Goal: Navigation & Orientation: Find specific page/section

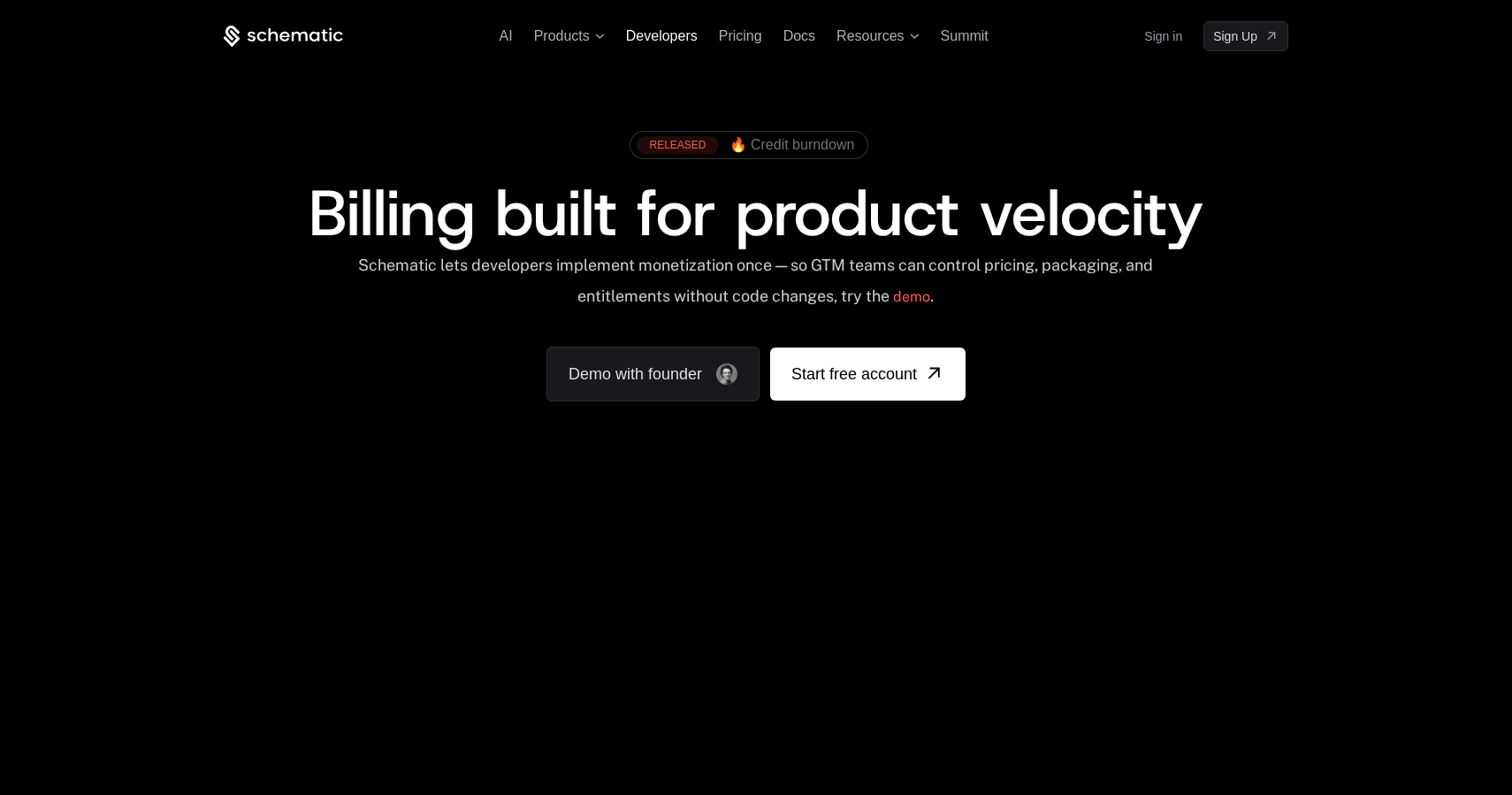
click at [668, 29] on span "Developers" at bounding box center [661, 36] width 72 height 15
click at [880, 31] on span "Resources" at bounding box center [870, 36] width 67 height 16
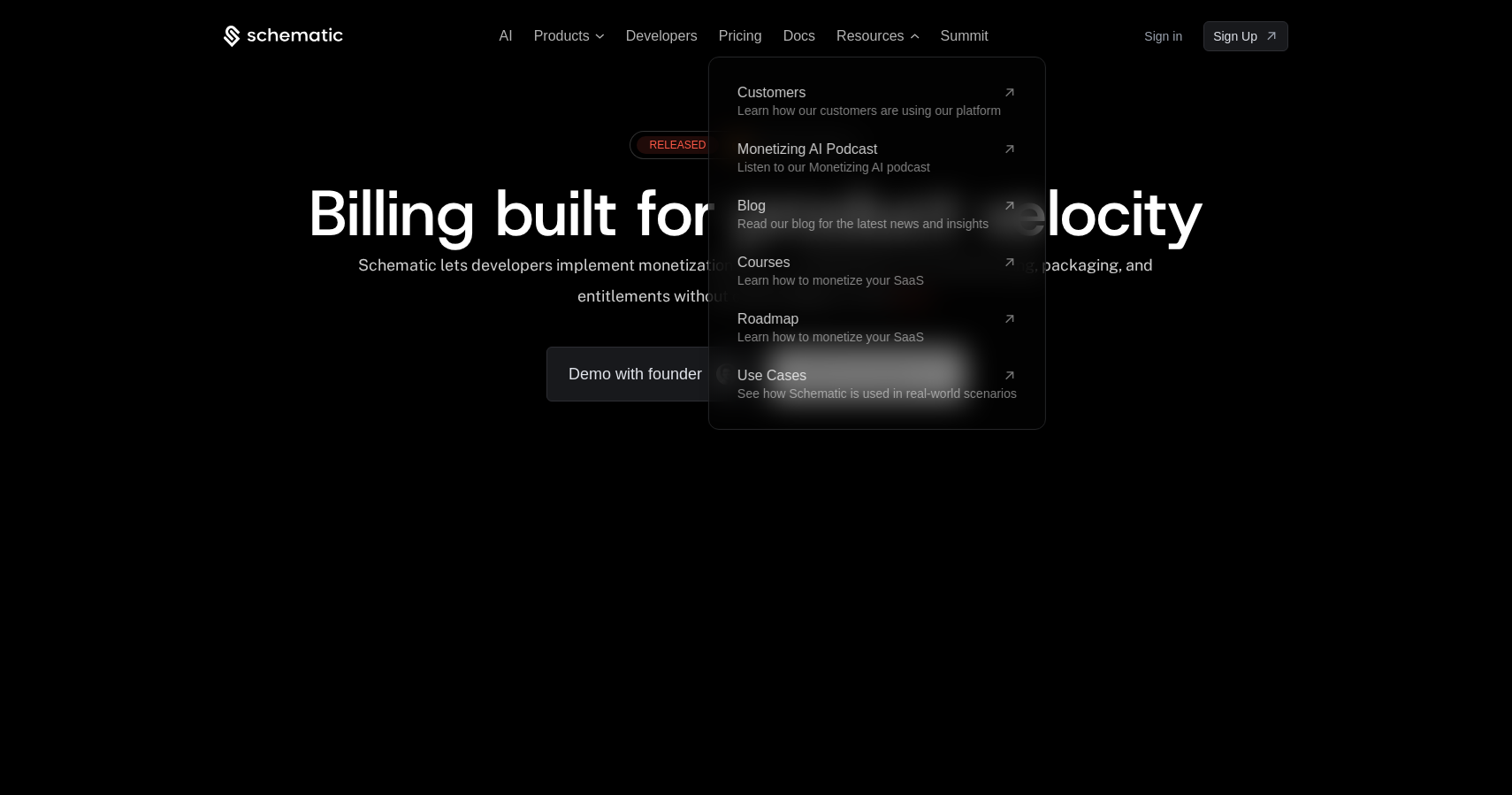
click at [760, 80] on div "Customers Learn how our customers are using our platform Monetizing AI Podcast …" at bounding box center [877, 243] width 336 height 372
click at [761, 94] on span "Customers" at bounding box center [867, 93] width 258 height 14
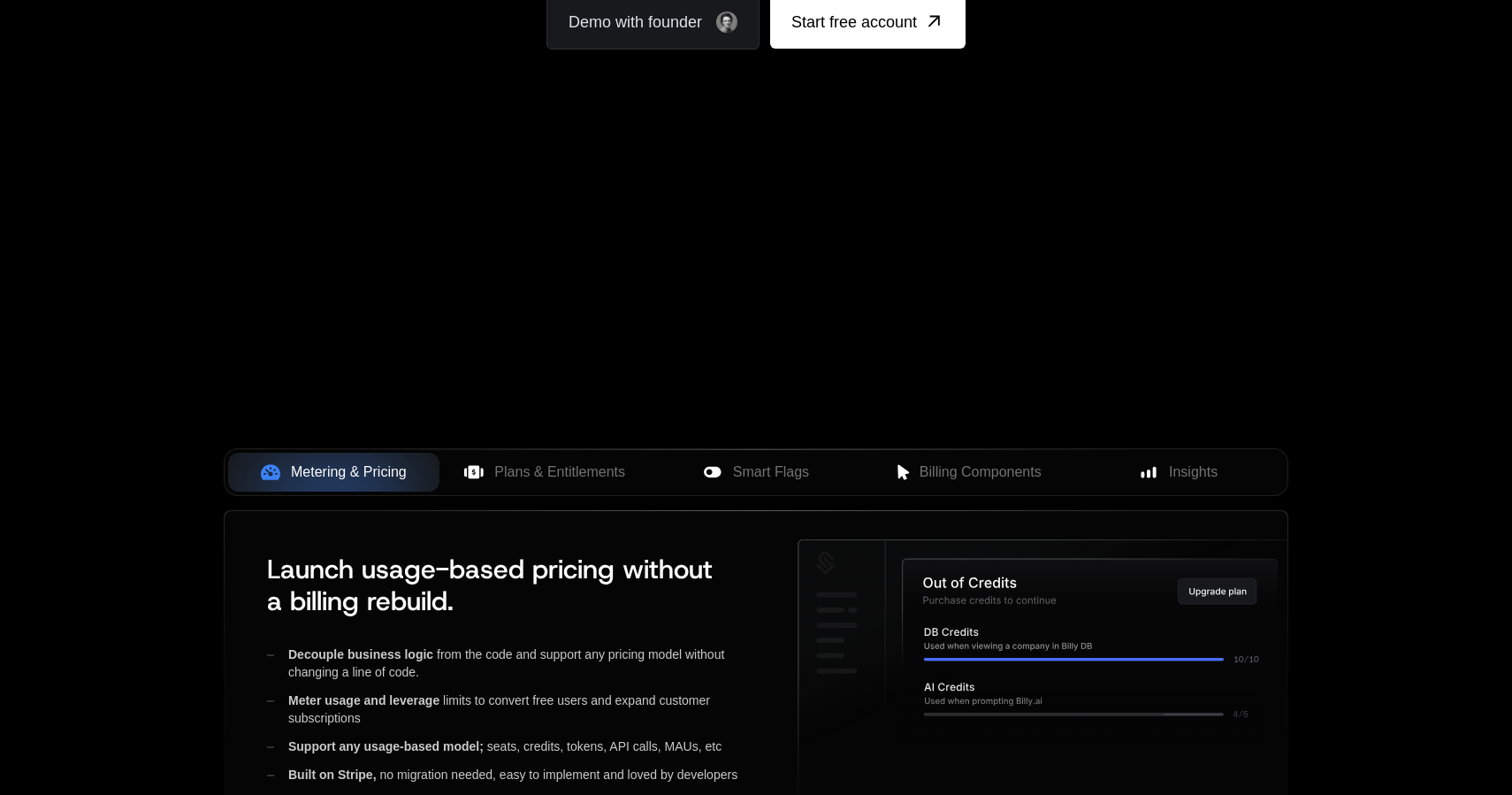
scroll to position [376, 0]
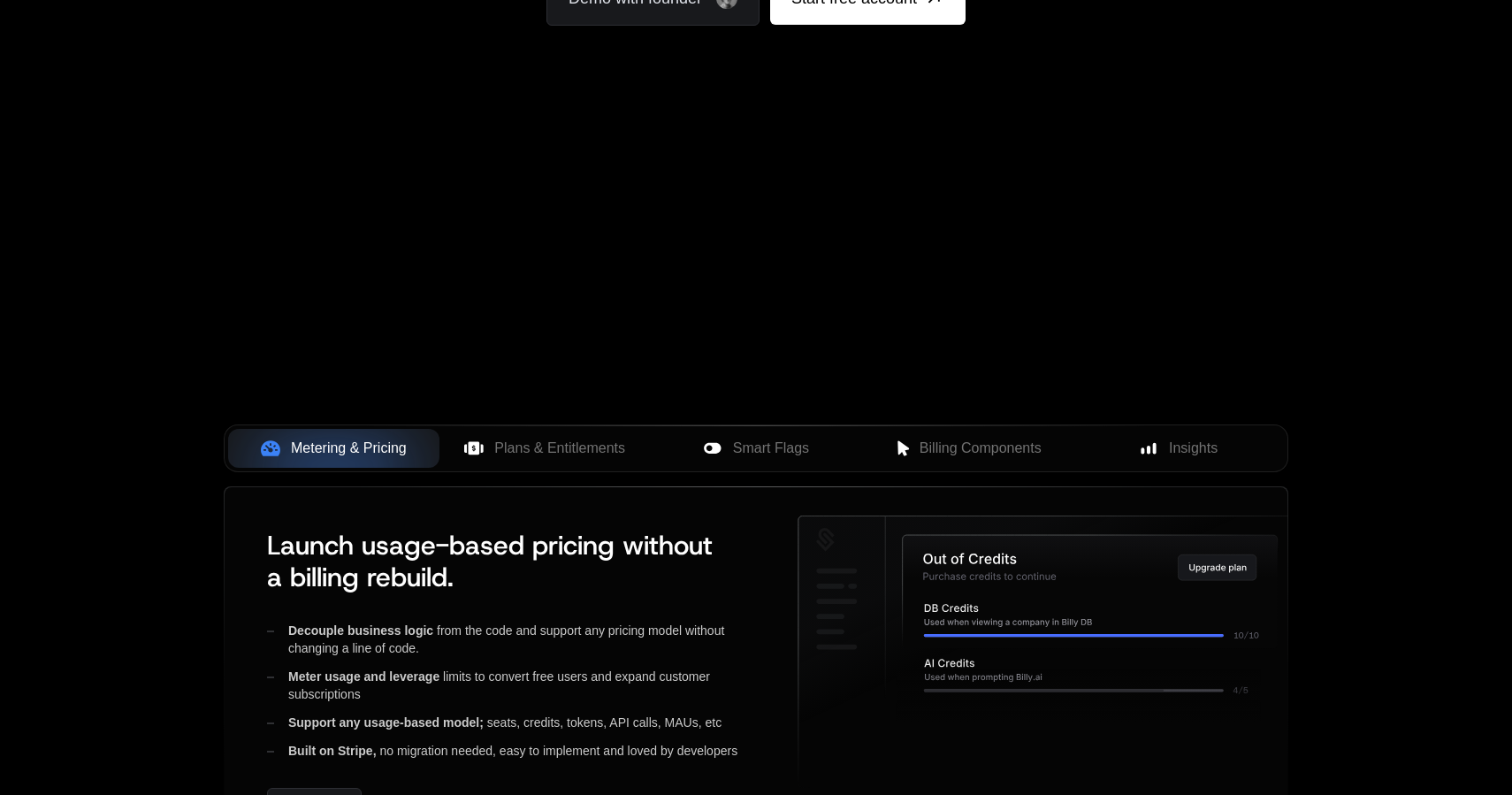
click at [953, 335] on div "Your browser does not support the video tag." at bounding box center [755, 145] width 1149 height 744
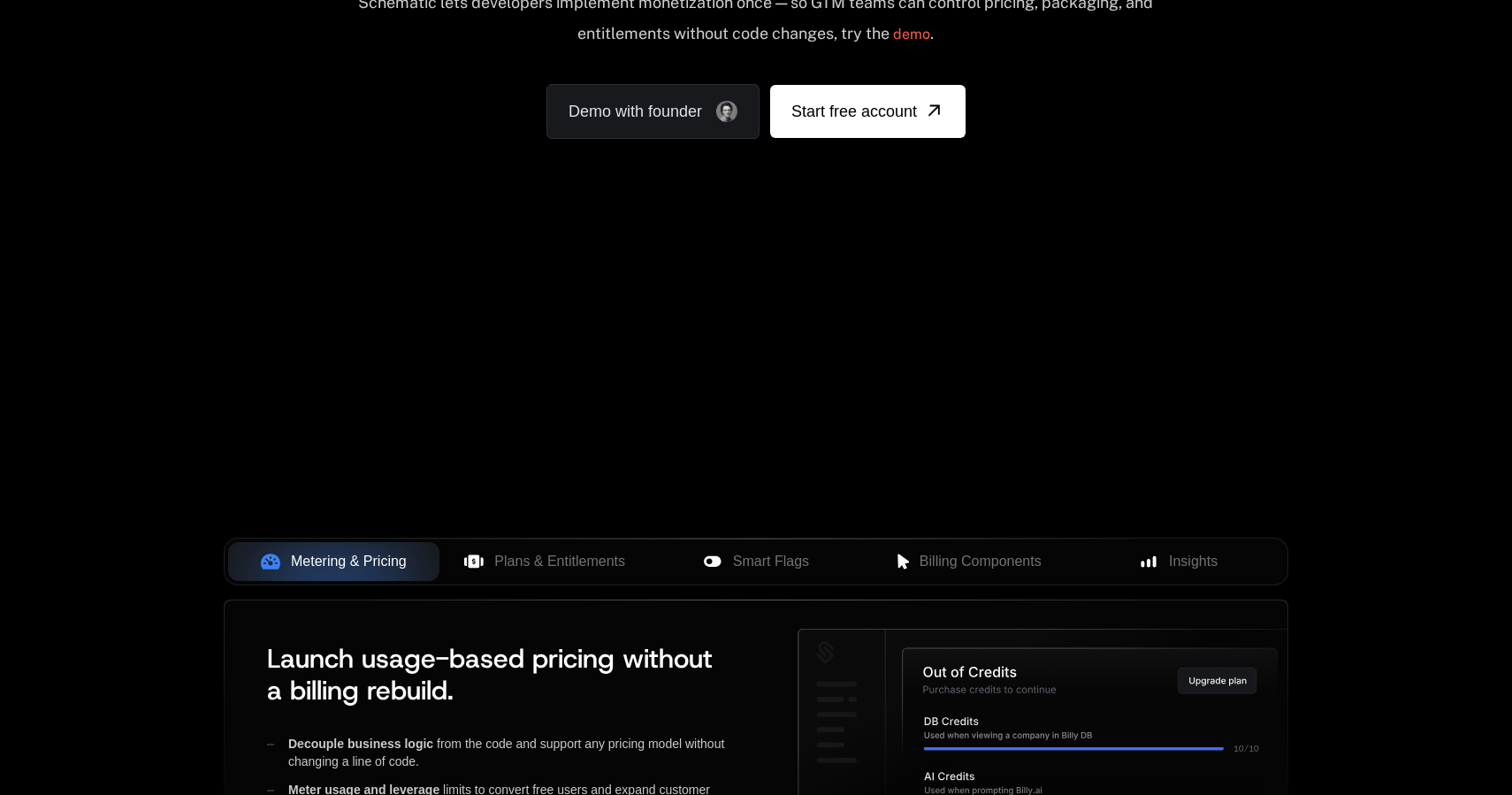
scroll to position [0, 0]
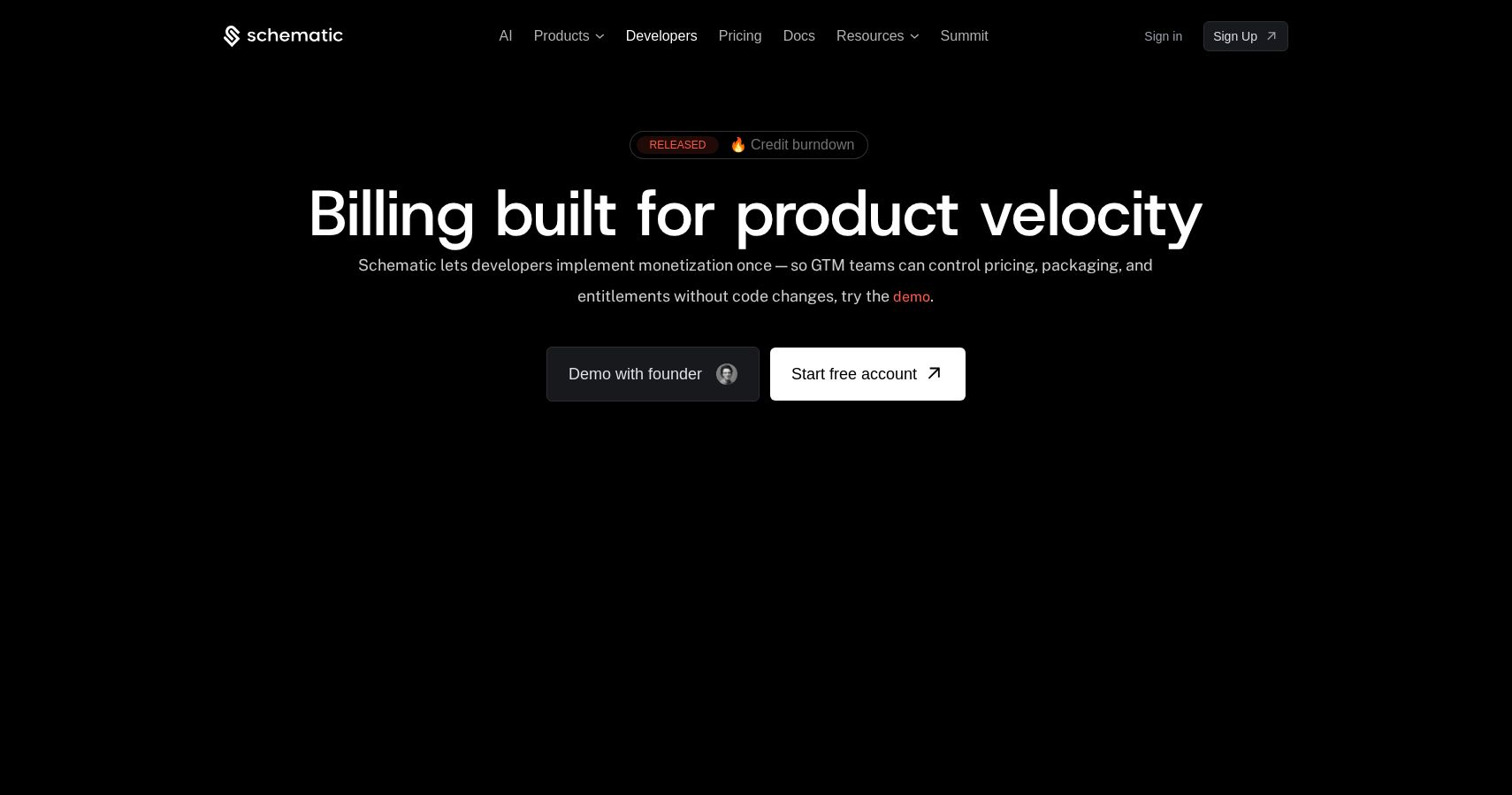
click at [668, 40] on span "Developers" at bounding box center [661, 36] width 72 height 15
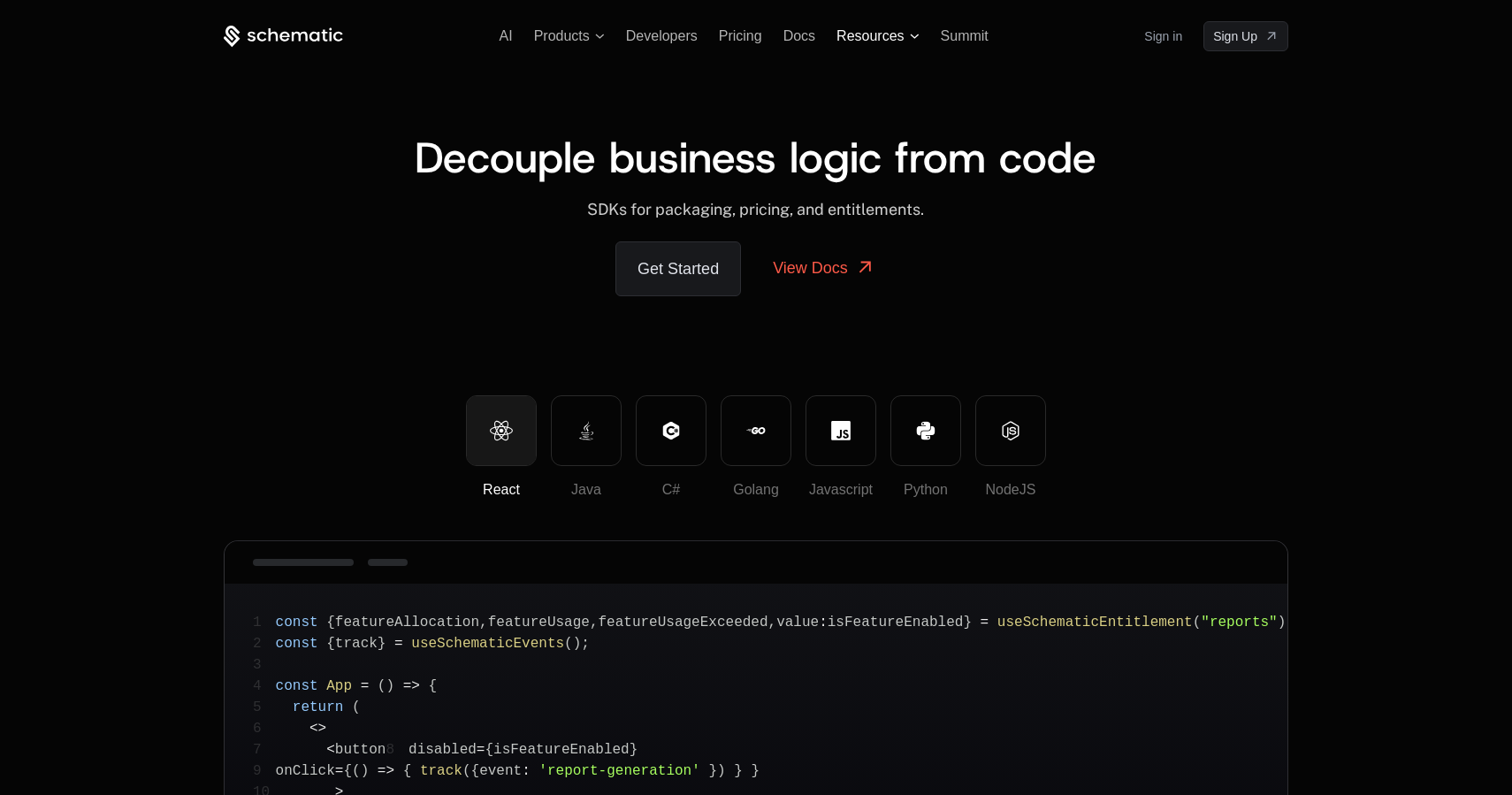
click at [864, 38] on span "Resources" at bounding box center [870, 36] width 67 height 16
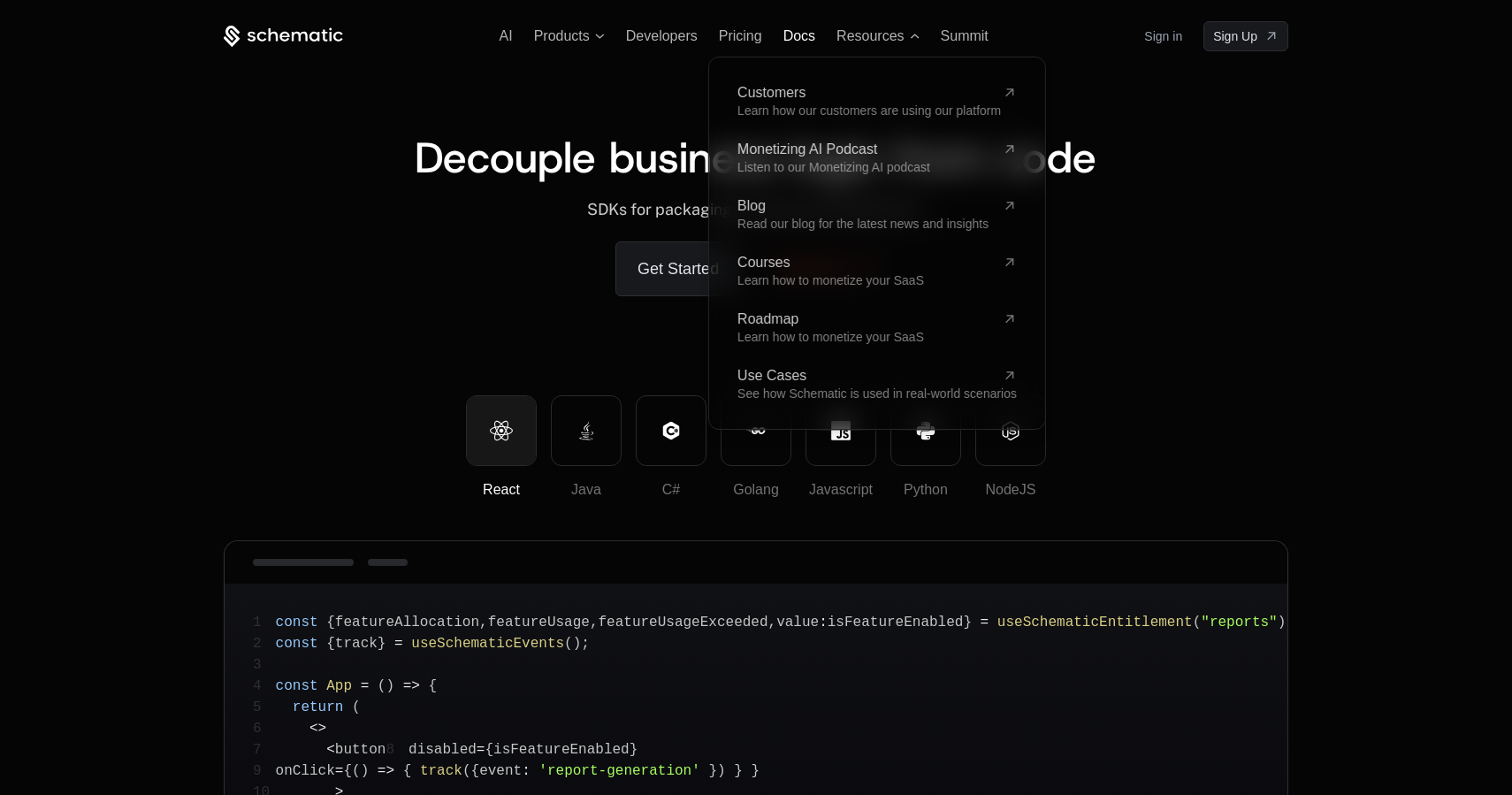
click at [800, 34] on span "Docs" at bounding box center [799, 36] width 32 height 15
